Goal: Navigation & Orientation: Understand site structure

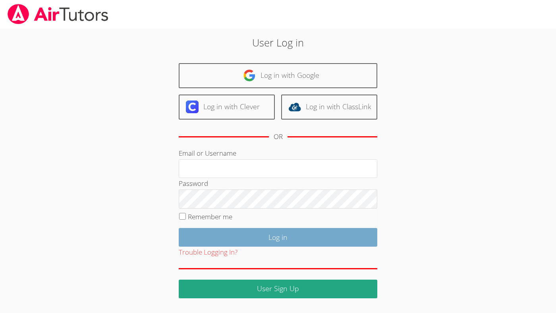
type input "[EMAIL_ADDRESS][DOMAIN_NAME]"
click at [232, 237] on input "Log in" at bounding box center [278, 237] width 199 height 19
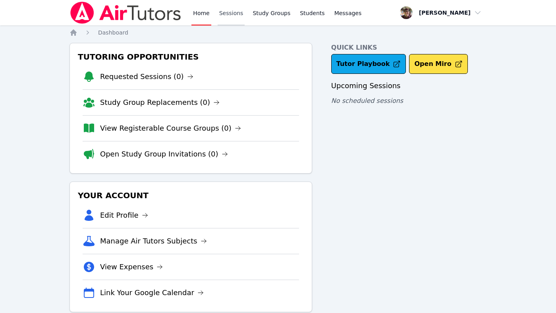
click at [229, 12] on link "Sessions" at bounding box center [231, 12] width 27 height 25
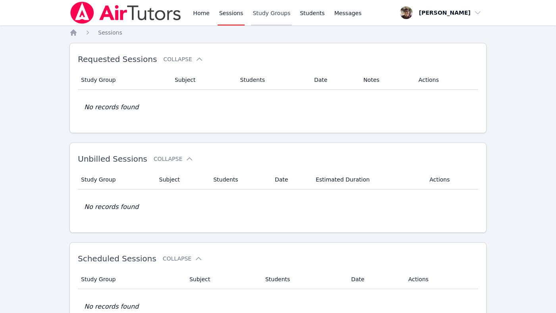
click at [281, 12] on link "Study Groups" at bounding box center [271, 12] width 41 height 25
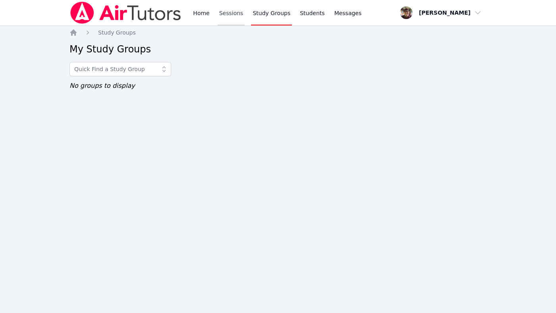
click at [238, 14] on link "Sessions" at bounding box center [231, 12] width 27 height 25
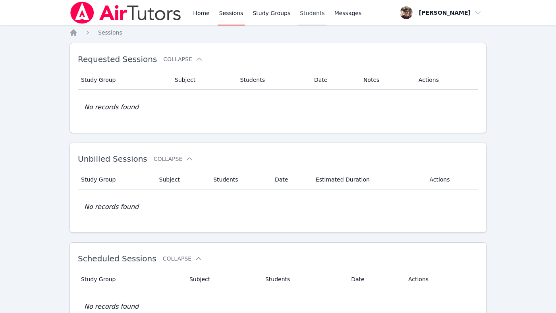
click at [298, 12] on link "Students" at bounding box center [312, 12] width 28 height 25
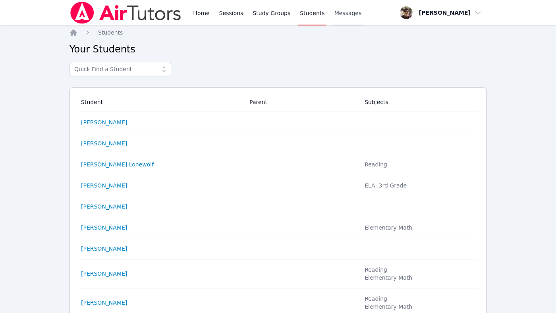
click at [346, 12] on span "Messages" at bounding box center [348, 13] width 27 height 8
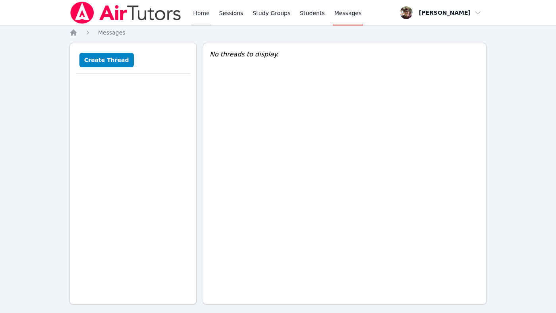
click at [201, 15] on link "Home" at bounding box center [201, 12] width 19 height 25
